Goal: Task Accomplishment & Management: Use online tool/utility

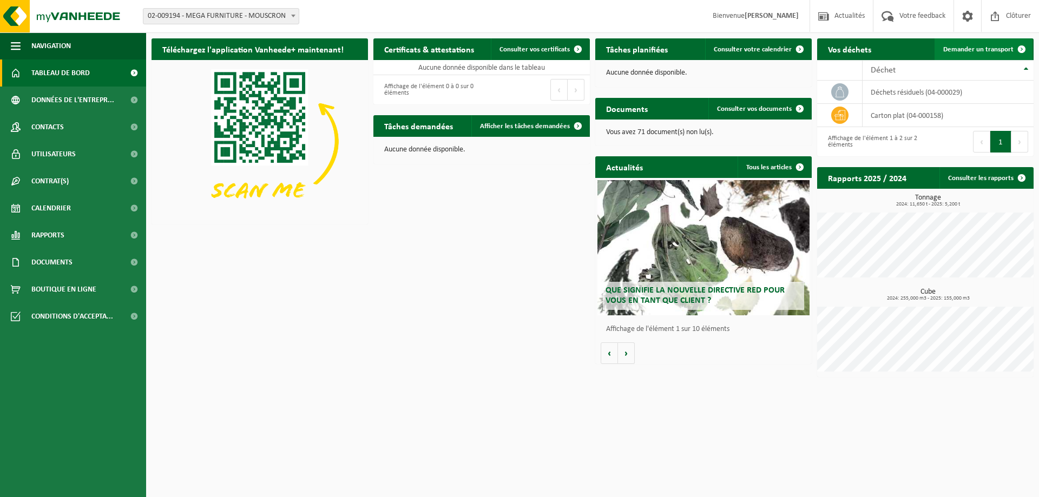
click at [974, 48] on span "Demander un transport" at bounding box center [978, 49] width 70 height 7
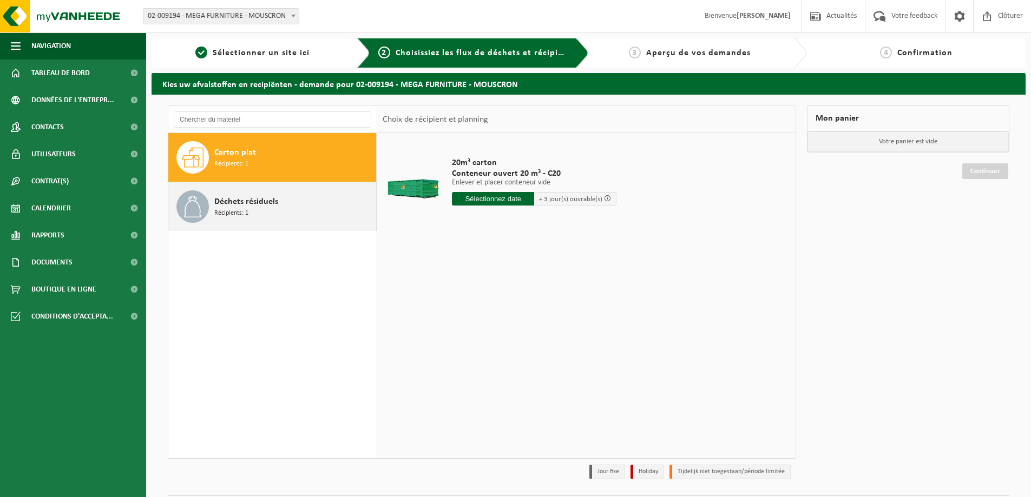
click at [266, 202] on span "Déchets résiduels" at bounding box center [246, 201] width 64 height 13
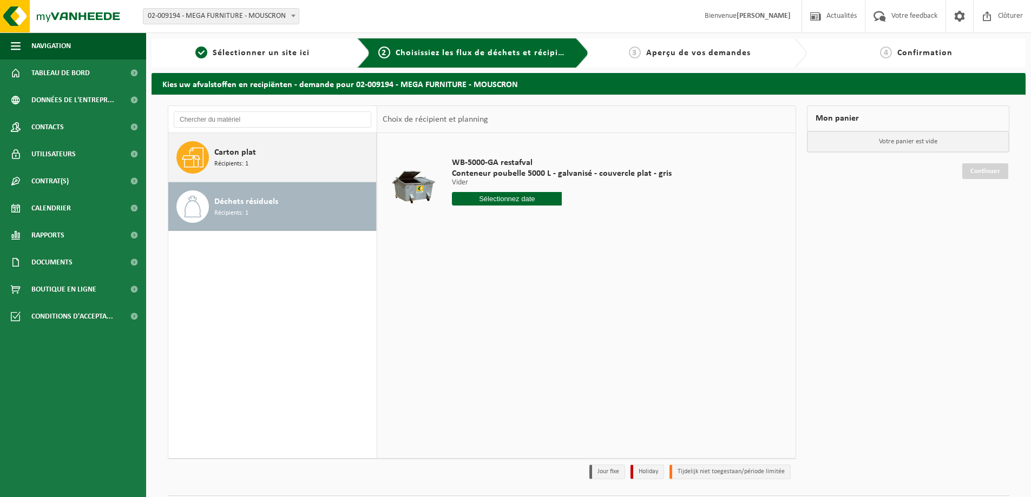
click at [262, 167] on div "Carton plat Récipients: 1" at bounding box center [293, 157] width 159 height 32
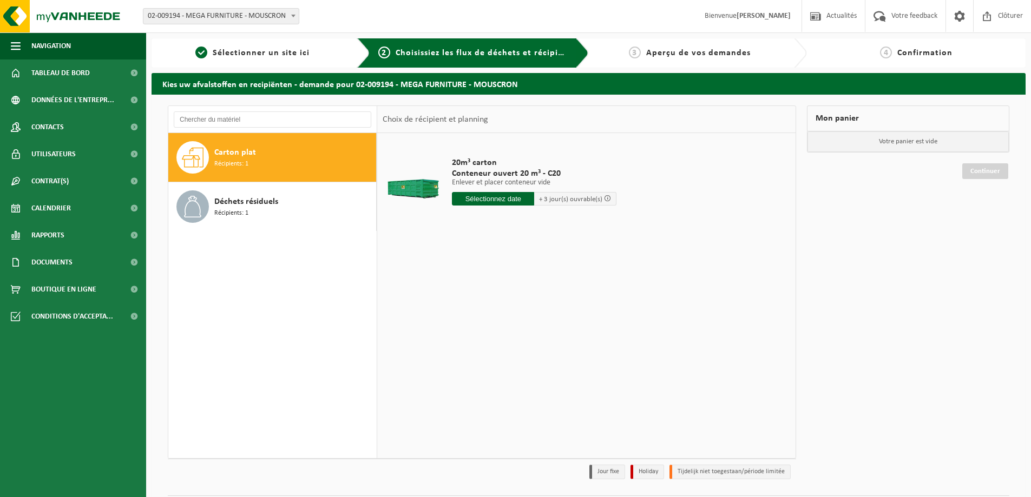
click at [510, 197] on input "text" at bounding box center [493, 199] width 82 height 14
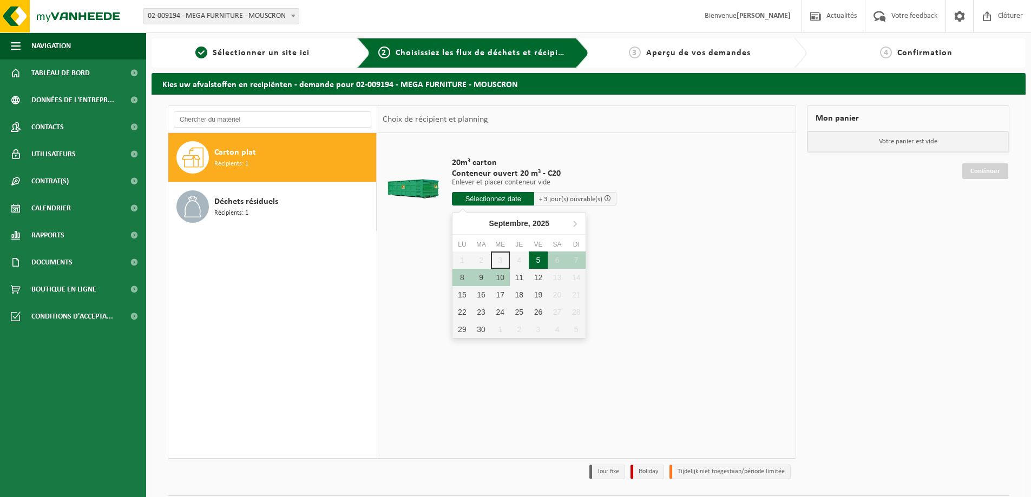
click at [540, 258] on div "5" at bounding box center [538, 260] width 19 height 17
type input "à partir de [DATE]"
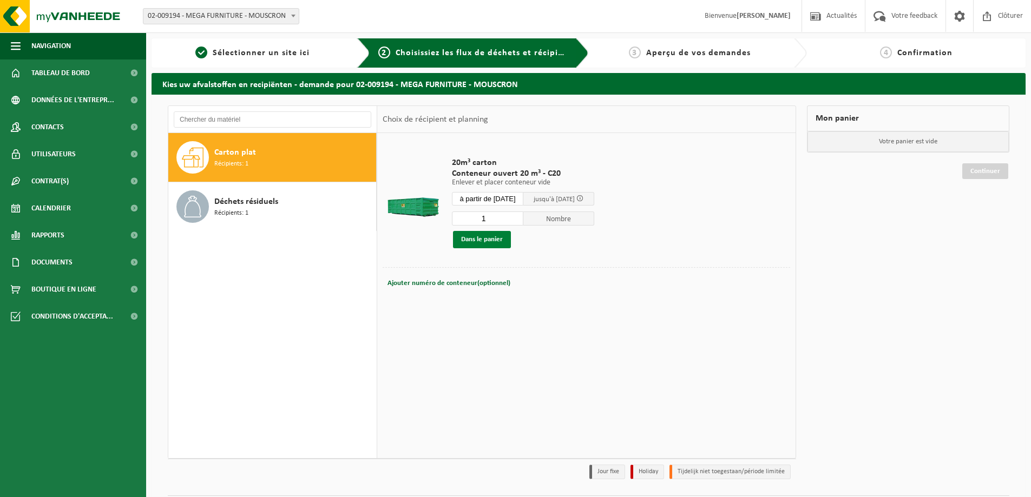
click at [480, 238] on button "Dans le panier" at bounding box center [482, 239] width 58 height 17
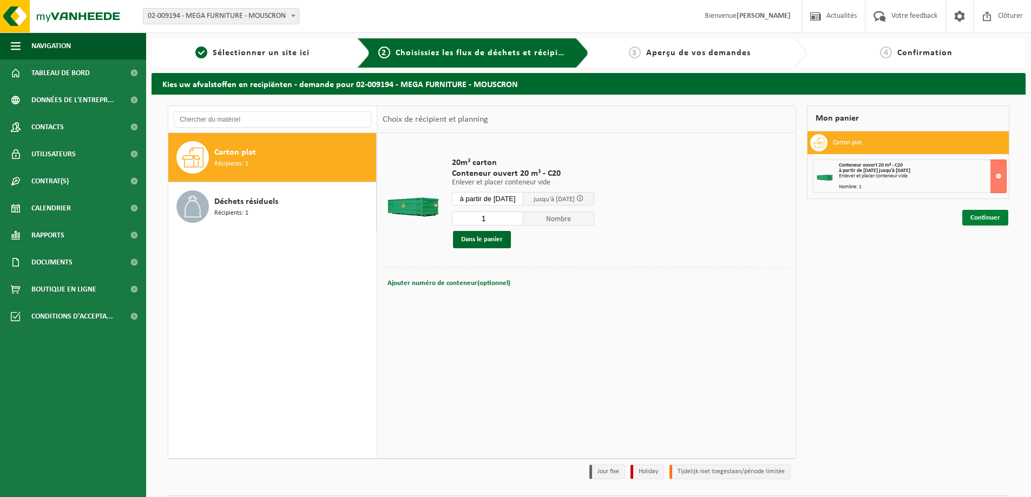
click at [978, 217] on link "Continuer" at bounding box center [985, 218] width 46 height 16
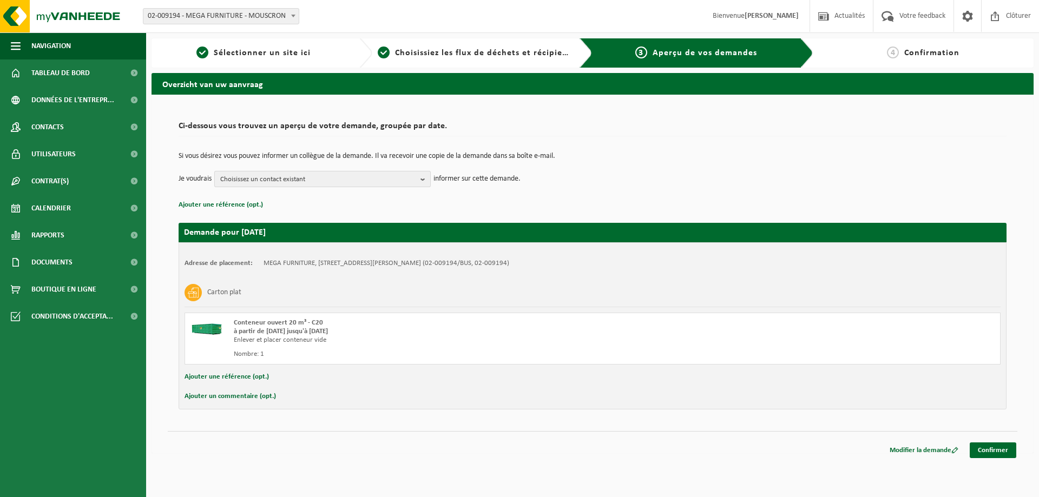
click at [423, 179] on b "button" at bounding box center [425, 178] width 10 height 15
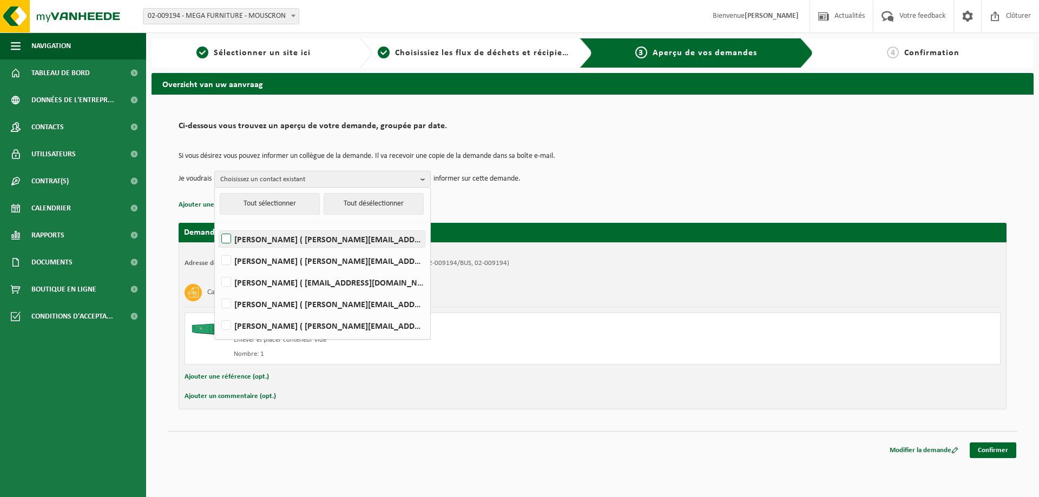
click at [225, 238] on label "OLIVIER BAECKELANT ( olivier.baeckelant@gaverzicht.be )" at bounding box center [322, 239] width 206 height 16
click at [217, 226] on input "OLIVIER BAECKELANT ( olivier.baeckelant@gaverzicht.be )" at bounding box center [217, 225] width 1 height 1
click at [228, 238] on label "OLIVIER BAECKELANT ( olivier.baeckelant@gaverzicht.be )" at bounding box center [322, 239] width 206 height 16
click at [217, 226] on input "OLIVIER BAECKELANT ( olivier.baeckelant@gaverzicht.be )" at bounding box center [217, 225] width 1 height 1
checkbox input "false"
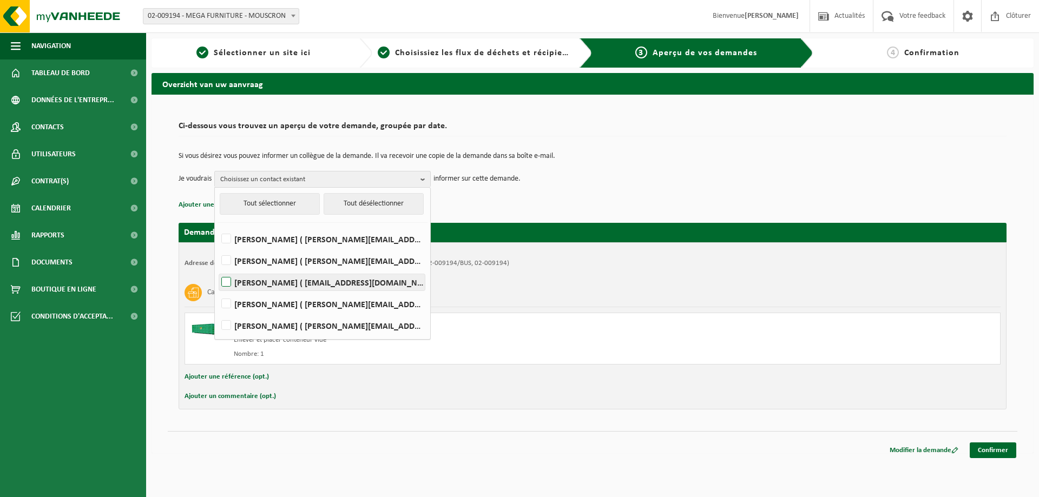
click at [229, 280] on label "KOEN DERUYCK ( koen@gaverzicht.be )" at bounding box center [322, 282] width 206 height 16
click at [217, 269] on input "KOEN DERUYCK ( koen@gaverzicht.be )" at bounding box center [217, 268] width 1 height 1
checkbox input "true"
click at [228, 299] on label "SABRINA HENNEJONCK ( sabrina.h@gaverzicht.be )" at bounding box center [322, 304] width 206 height 16
click at [217, 291] on input "SABRINA HENNEJONCK ( sabrina.h@gaverzicht.be )" at bounding box center [217, 290] width 1 height 1
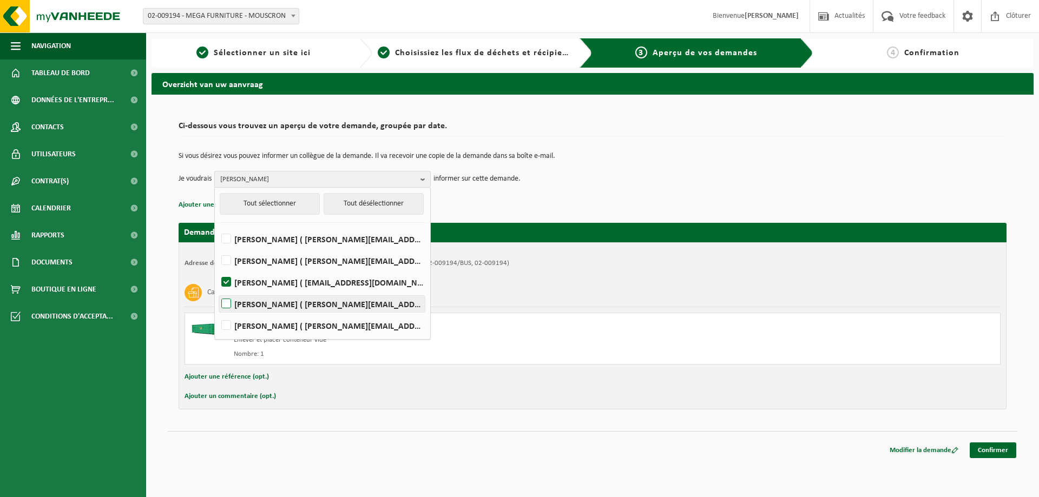
checkbox input "true"
click at [993, 449] on link "Confirmer" at bounding box center [992, 451] width 47 height 16
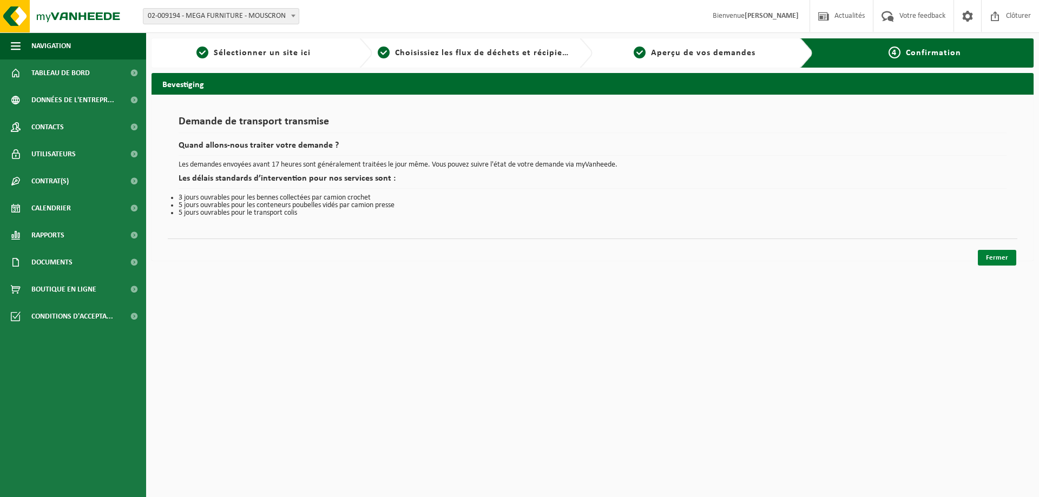
click at [1004, 259] on link "Fermer" at bounding box center [997, 258] width 38 height 16
